Goal: Information Seeking & Learning: Learn about a topic

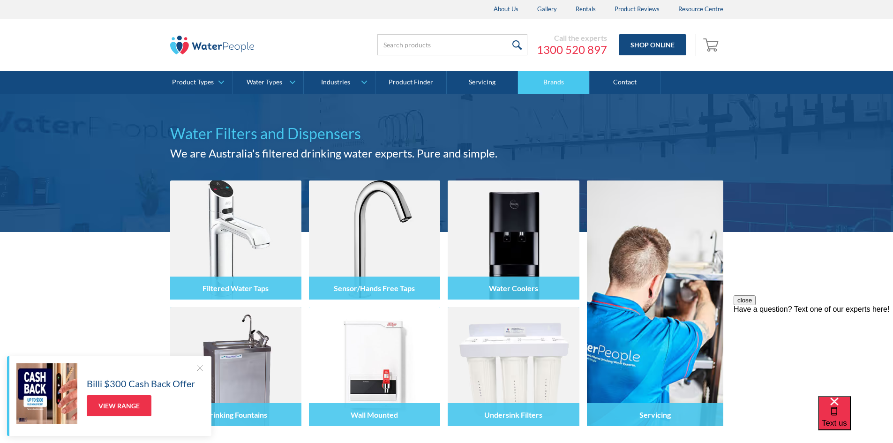
click at [540, 87] on link "Brands" at bounding box center [553, 82] width 71 height 23
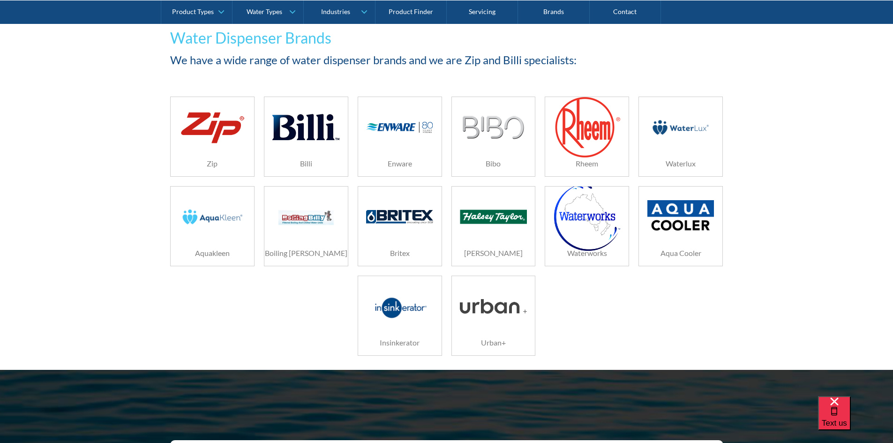
scroll to position [141, 0]
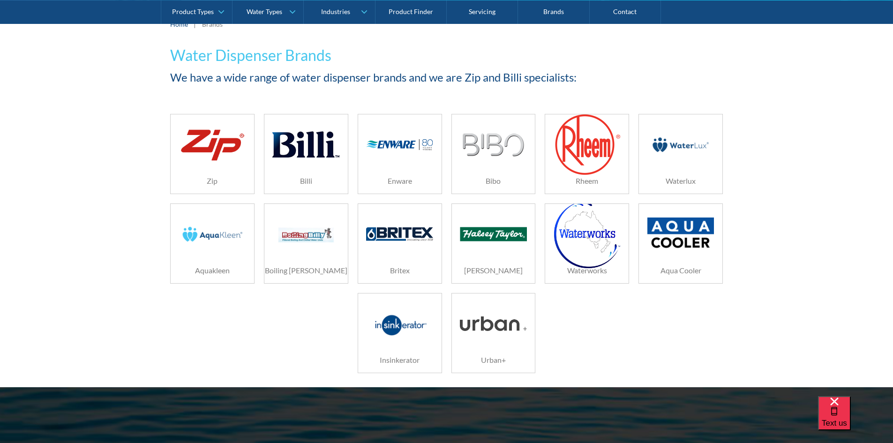
click at [335, 138] on img at bounding box center [305, 144] width 67 height 45
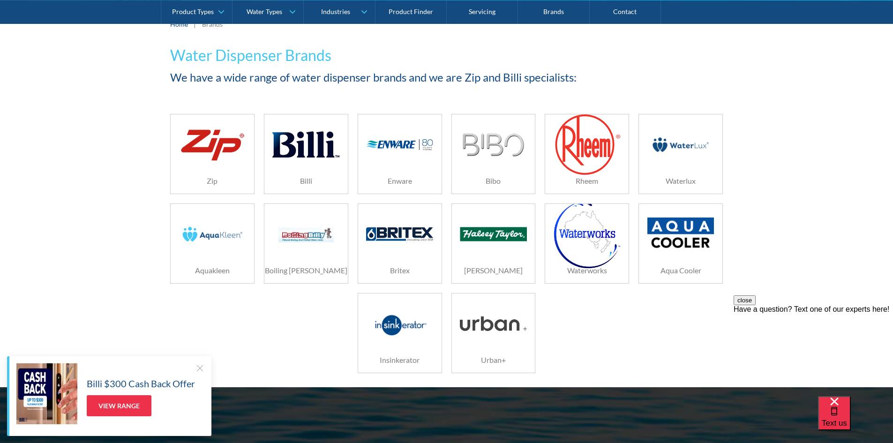
click at [198, 373] on div "Billi $300 Cash Back Offer View Range" at bounding box center [110, 393] width 188 height 61
click at [199, 366] on div at bounding box center [199, 367] width 9 height 9
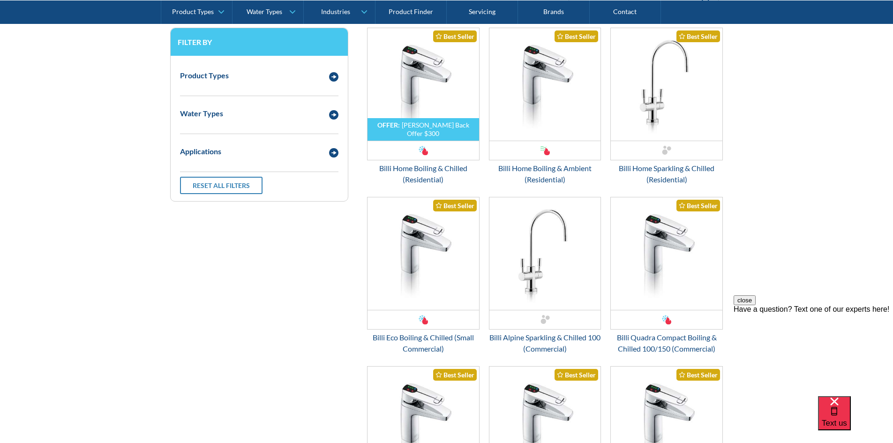
scroll to position [1078, 0]
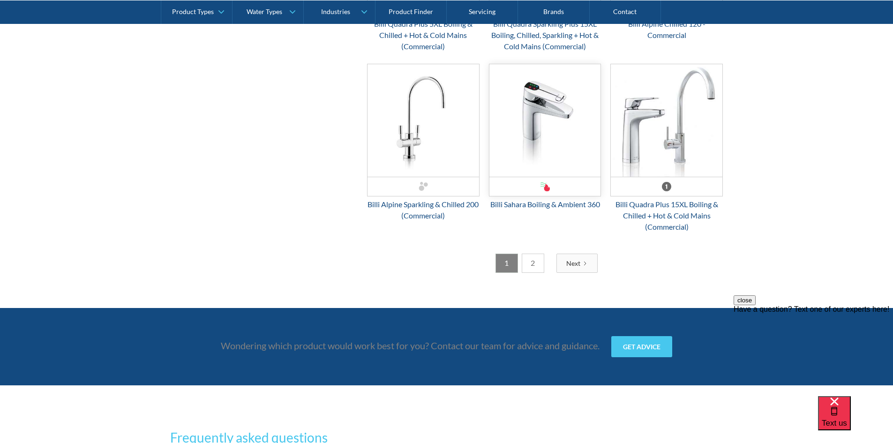
scroll to position [2391, 0]
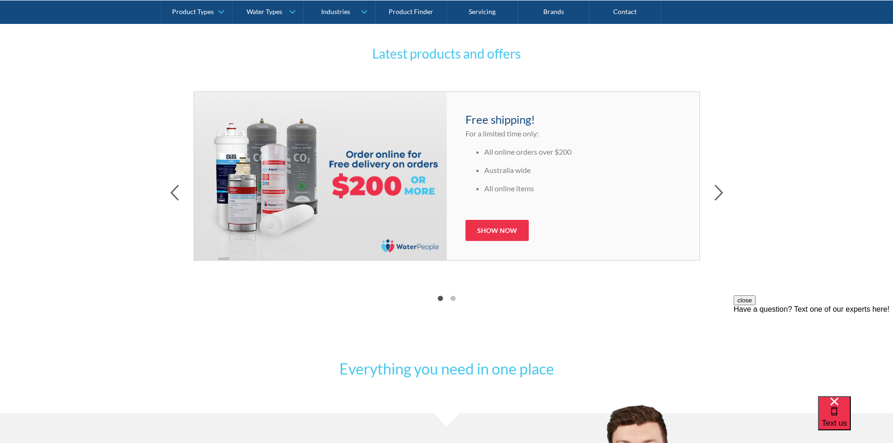
scroll to position [427, 0]
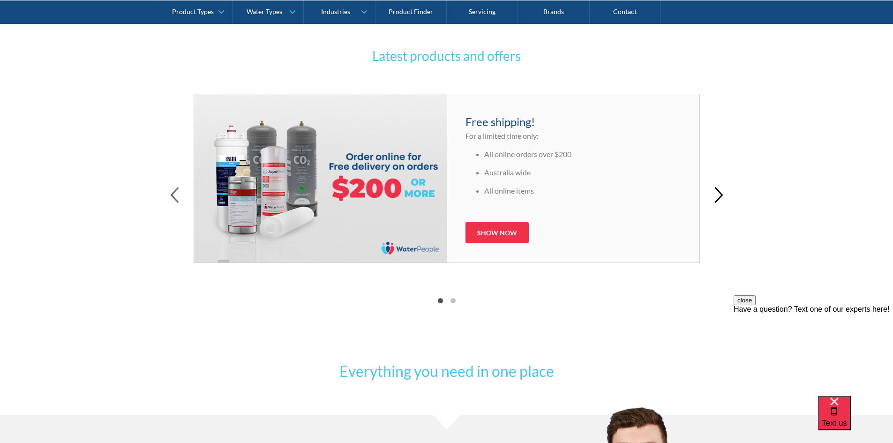
click at [722, 195] on icon "button" at bounding box center [718, 195] width 7 height 15
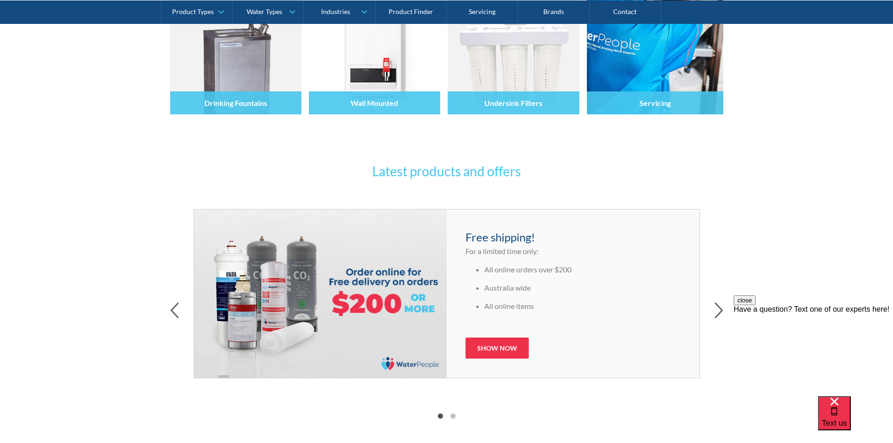
scroll to position [469, 0]
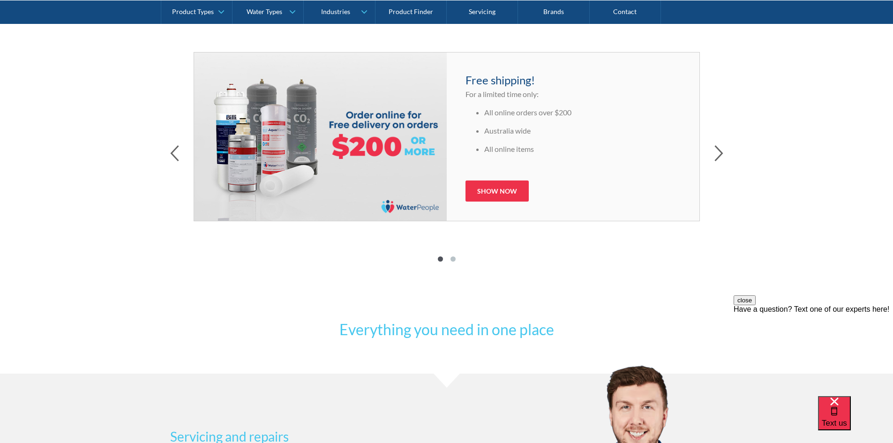
click at [713, 156] on div at bounding box center [446, 154] width 553 height 19
click at [722, 155] on icon "button" at bounding box center [719, 153] width 9 height 16
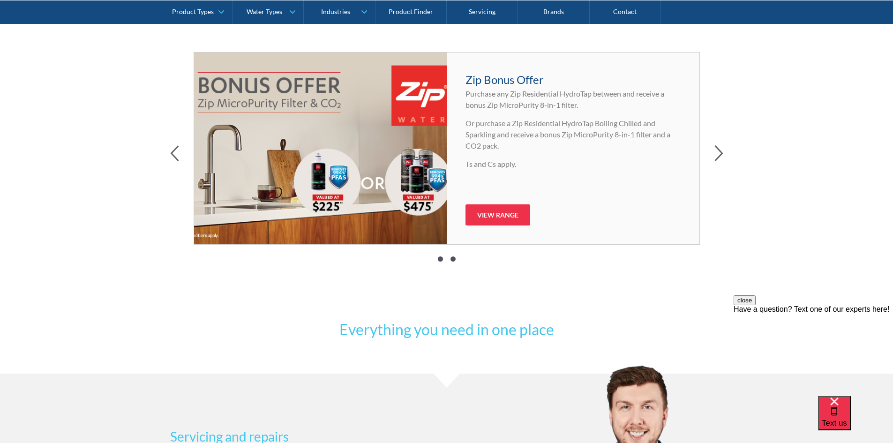
click at [437, 257] on button at bounding box center [440, 259] width 13 height 10
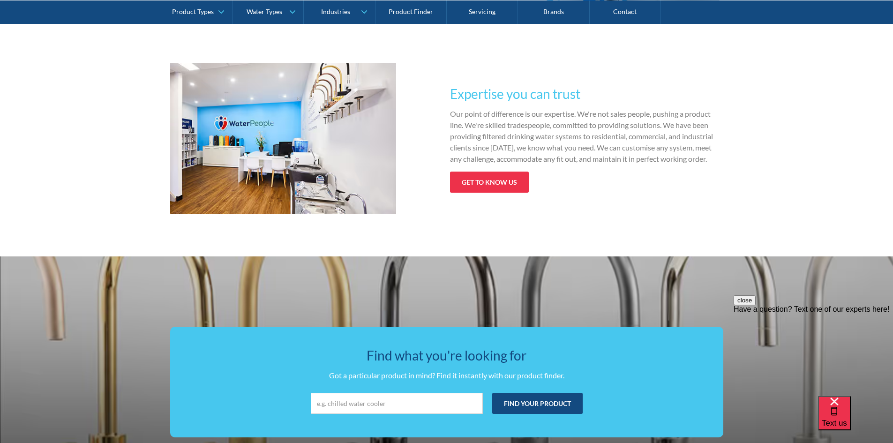
scroll to position [1318, 0]
